Goal: Information Seeking & Learning: Learn about a topic

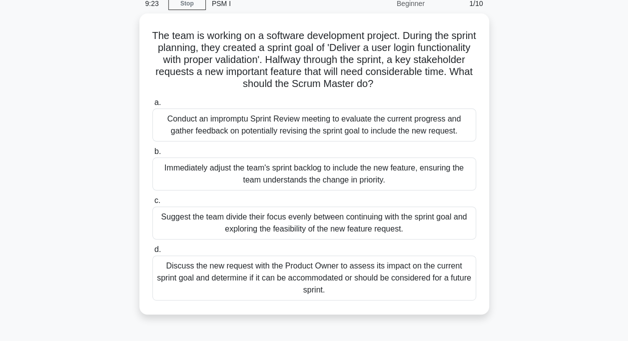
scroll to position [60, 0]
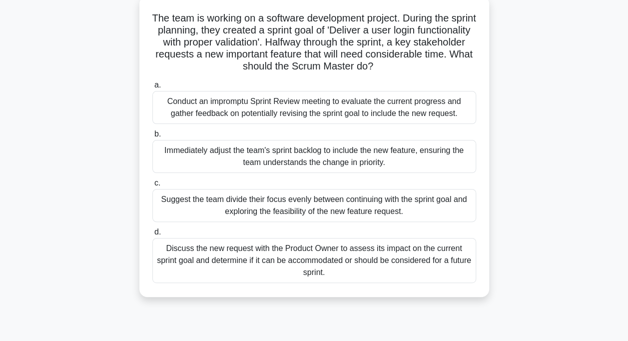
click at [250, 251] on div "Discuss the new request with the Product Owner to assess its impact on the curr…" at bounding box center [314, 260] width 324 height 45
click at [152, 235] on input "d. Discuss the new request with the Product Owner to assess its impact on the c…" at bounding box center [152, 232] width 0 height 6
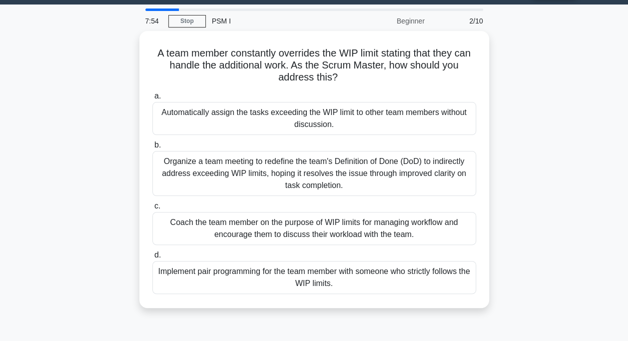
scroll to position [0, 0]
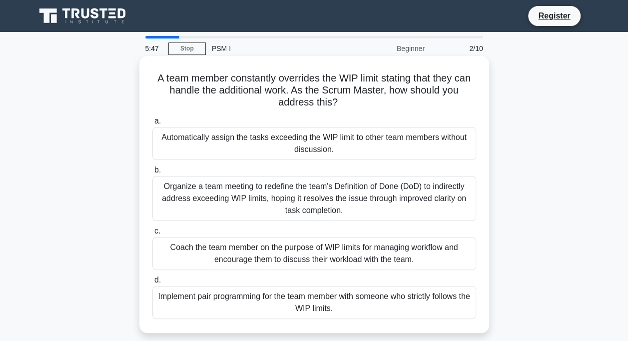
click at [233, 188] on div "Organize a team meeting to redefine the team's Definition of Done (DoD) to indi…" at bounding box center [314, 198] width 324 height 45
click at [152, 173] on input "b. Organize a team meeting to redefine the team's Definition of Done (DoD) to i…" at bounding box center [152, 170] width 0 height 6
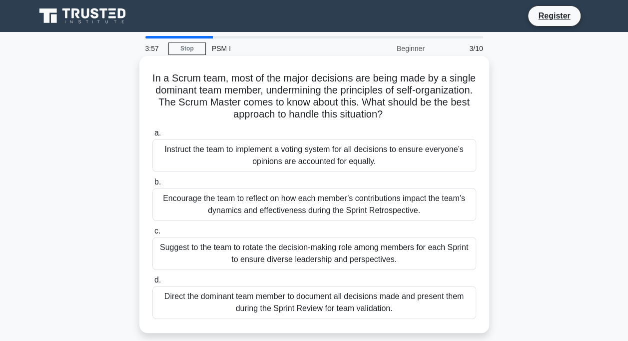
click at [247, 198] on div "Encourage the team to reflect on how each member’s contributions impact the tea…" at bounding box center [314, 204] width 324 height 33
click at [152, 185] on input "b. Encourage the team to reflect on how each member’s contributions impact the …" at bounding box center [152, 182] width 0 height 6
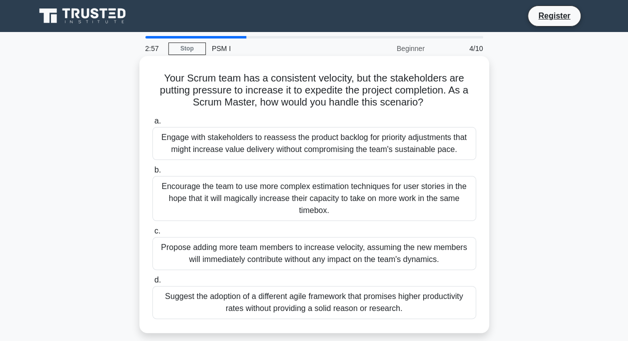
click at [205, 142] on div "Engage with stakeholders to reassess the product backlog for priority adjustmen…" at bounding box center [314, 143] width 324 height 33
click at [152, 124] on input "a. Engage with stakeholders to reassess the product backlog for priority adjust…" at bounding box center [152, 121] width 0 height 6
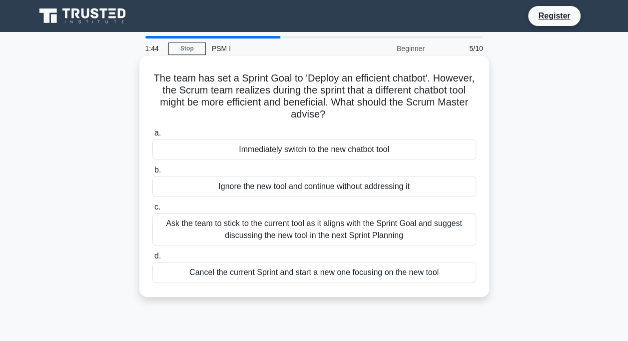
click at [209, 223] on div "Ask the team to stick to the current tool as it aligns with the Sprint Goal and…" at bounding box center [314, 229] width 324 height 33
click at [152, 210] on input "c. Ask the team to stick to the current tool as it aligns with the Sprint Goal …" at bounding box center [152, 207] width 0 height 6
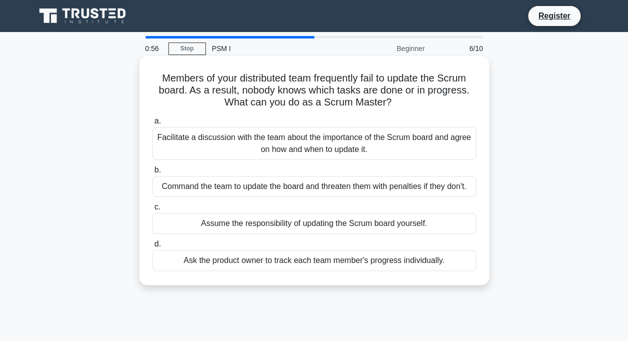
click at [243, 142] on div "Facilitate a discussion with the team about the importance of the Scrum board a…" at bounding box center [314, 143] width 324 height 33
click at [152, 124] on input "a. Facilitate a discussion with the team about the importance of the Scrum boar…" at bounding box center [152, 121] width 0 height 6
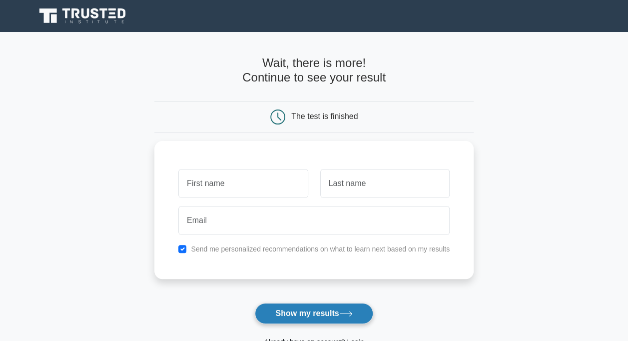
click at [309, 316] on button "Show my results" at bounding box center [314, 313] width 118 height 21
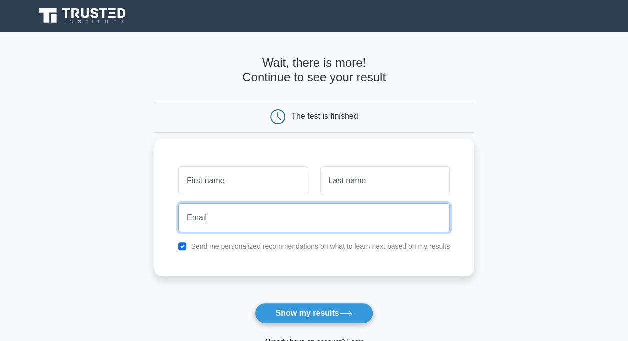
click at [329, 218] on input "email" at bounding box center [313, 217] width 271 height 29
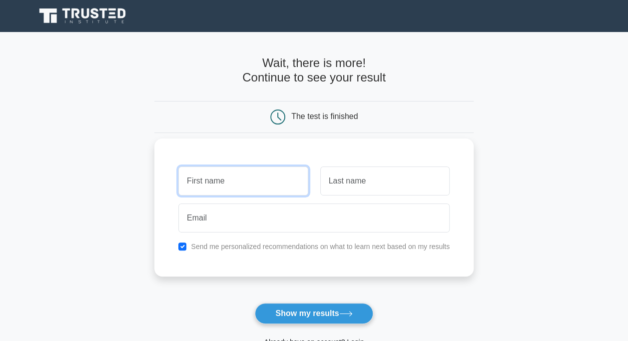
click at [248, 187] on input "text" at bounding box center [242, 180] width 129 height 29
type input "esaie"
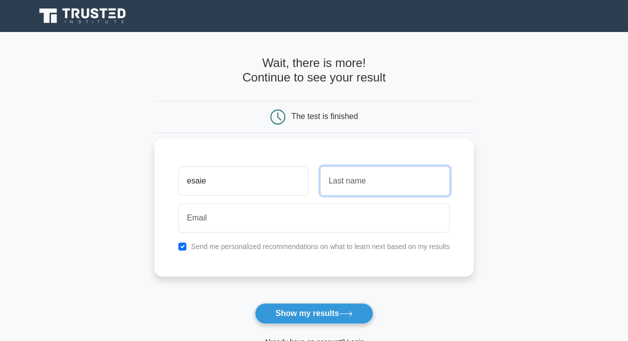
click at [343, 176] on input "text" at bounding box center [384, 180] width 129 height 29
type input "cheguan"
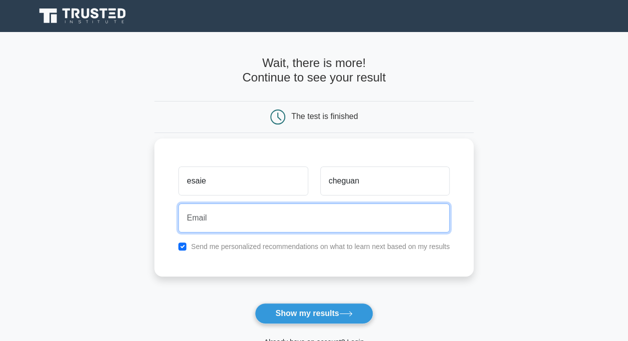
click at [255, 216] on input "email" at bounding box center [313, 217] width 271 height 29
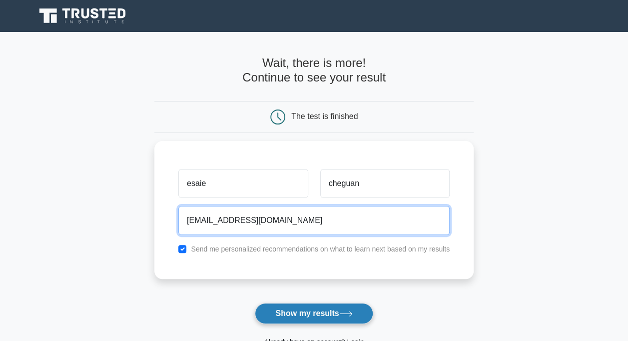
type input "chesaie2001@yahoo.fr"
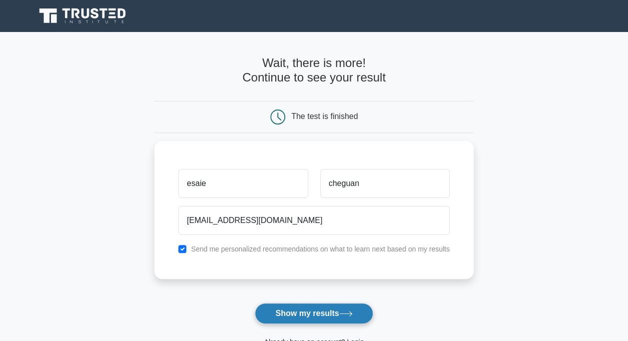
click at [299, 314] on button "Show my results" at bounding box center [314, 313] width 118 height 21
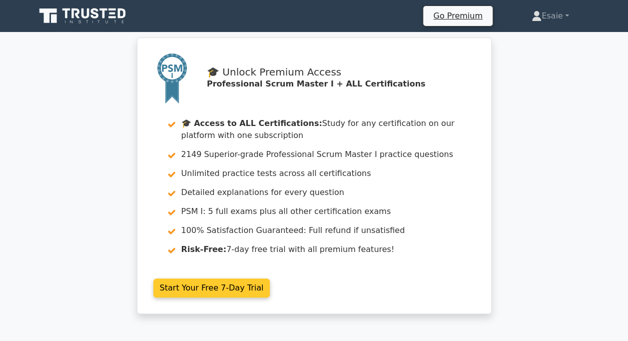
click at [221, 286] on link "Start Your Free 7-Day Trial" at bounding box center [211, 287] width 117 height 19
click at [192, 288] on link "Start Your Free 7-Day Trial" at bounding box center [211, 287] width 117 height 19
